Goal: Find specific page/section: Find specific page/section

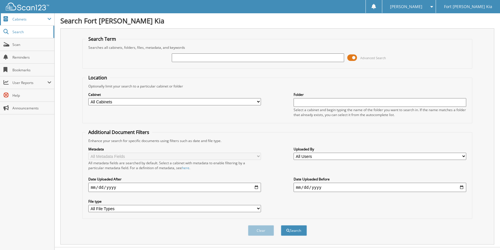
click at [23, 19] on span "Cabinets" at bounding box center [29, 19] width 35 height 5
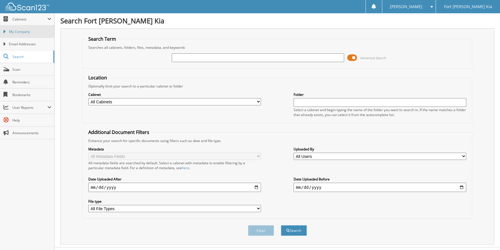
click at [16, 31] on span "My Company" at bounding box center [30, 31] width 42 height 5
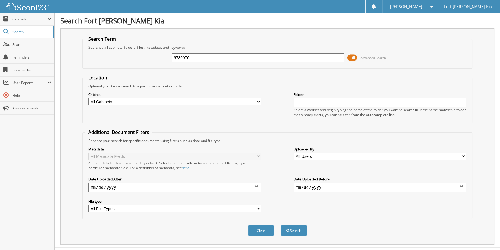
type input "6739070"
click at [281, 225] on button "Search" at bounding box center [294, 230] width 26 height 11
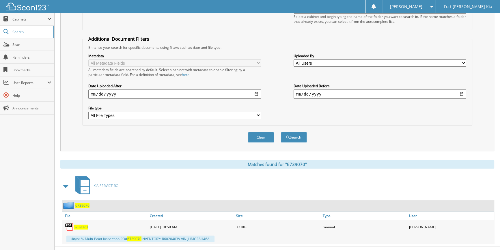
scroll to position [101, 0]
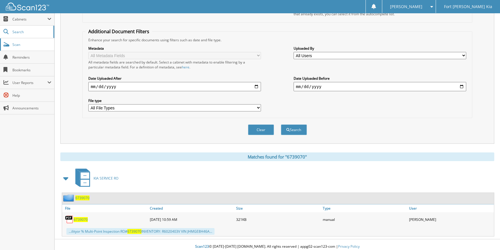
click at [34, 44] on span "Scan" at bounding box center [31, 44] width 39 height 5
